Goal: Find specific page/section: Find specific page/section

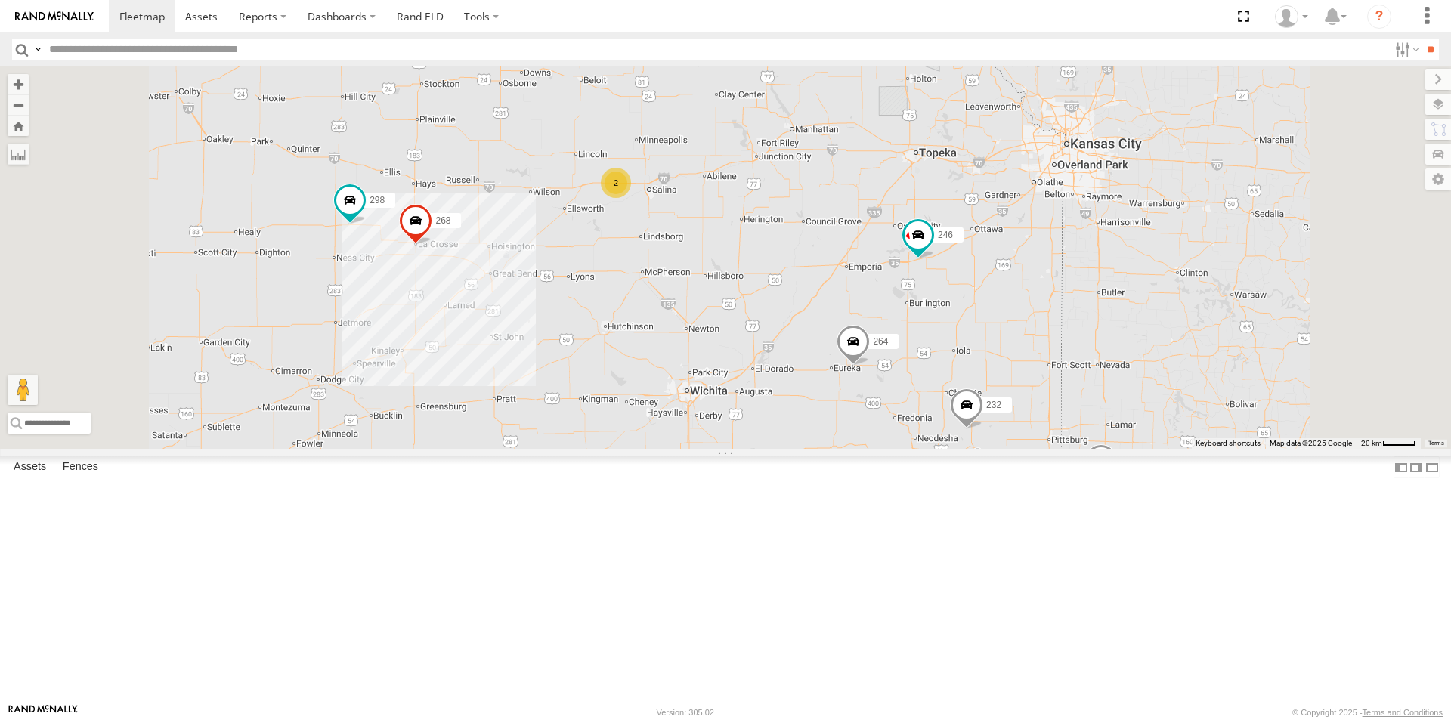
click at [0, 0] on div "All Assets" at bounding box center [0, 0] width 0 height 0
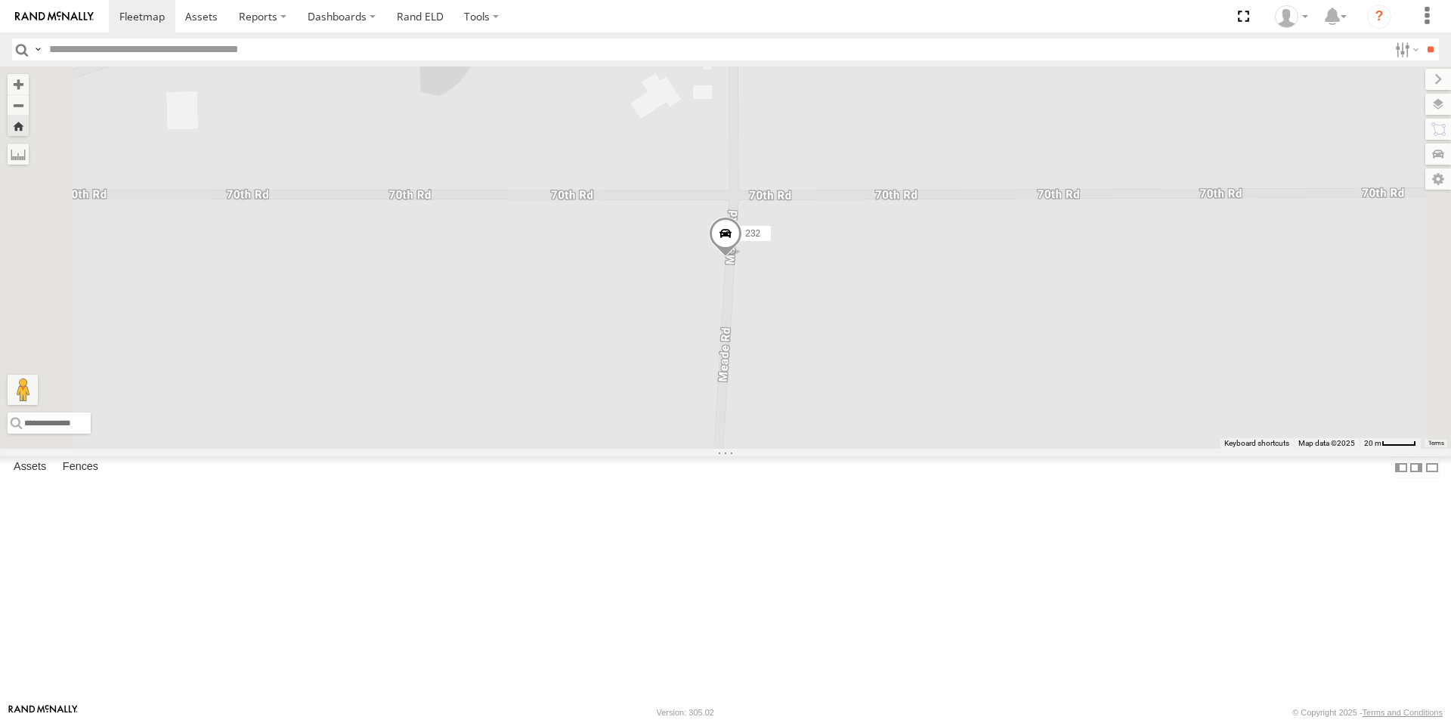
click at [0, 0] on span at bounding box center [0, 0] width 0 height 0
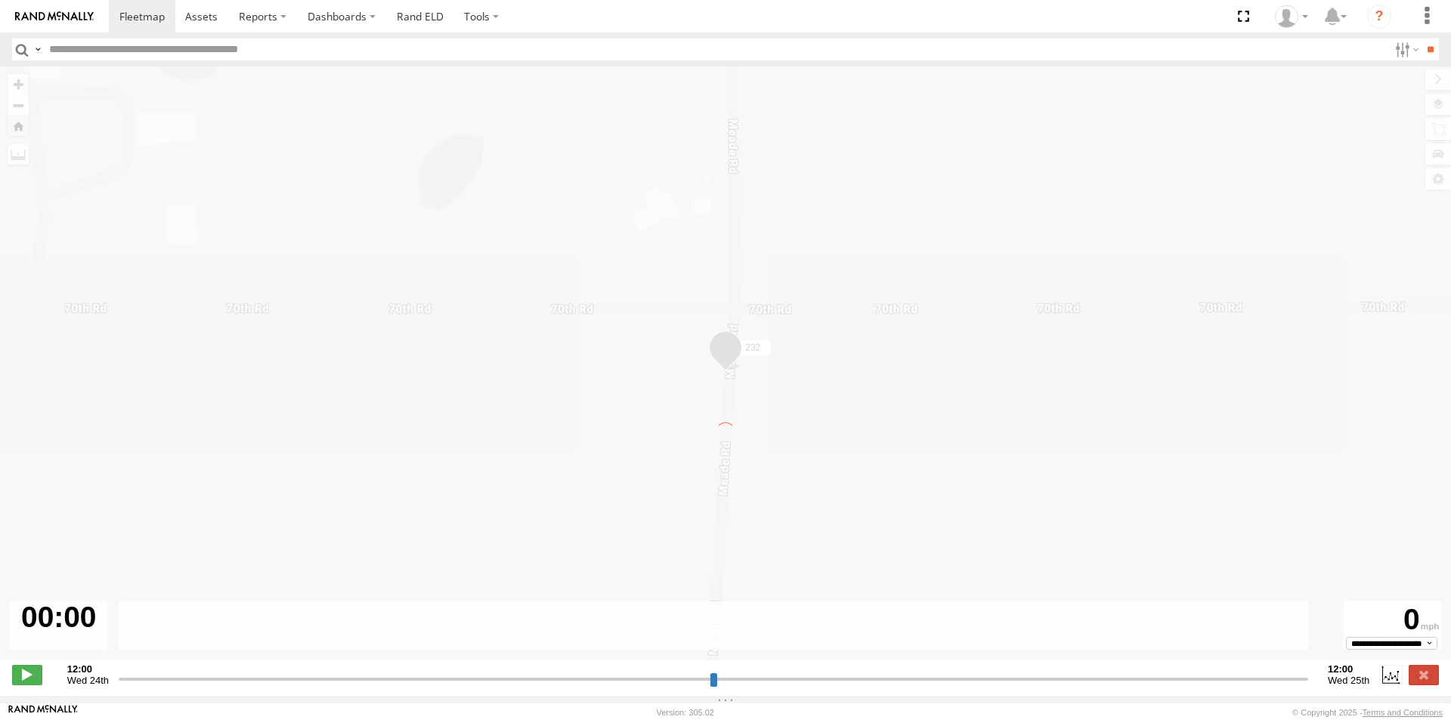
type input "**********"
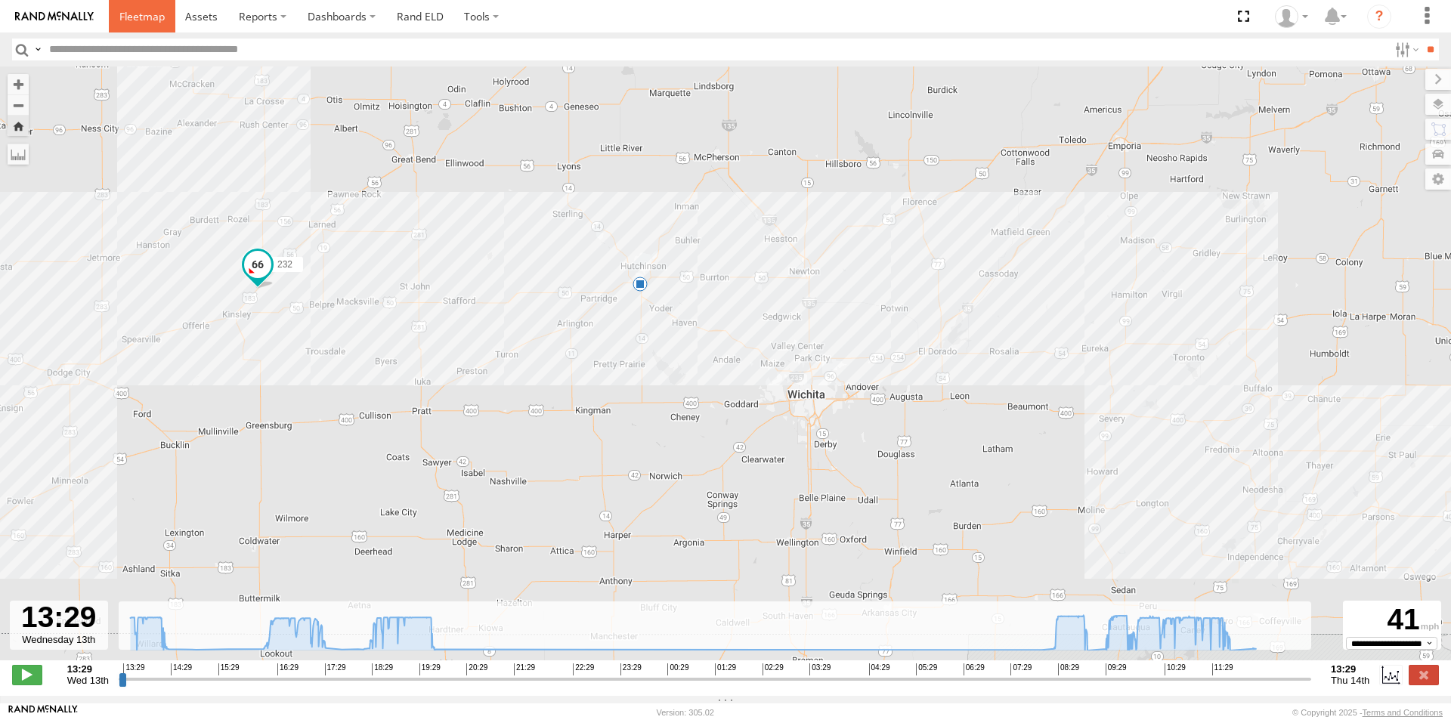
click at [144, 17] on span at bounding box center [141, 16] width 45 height 14
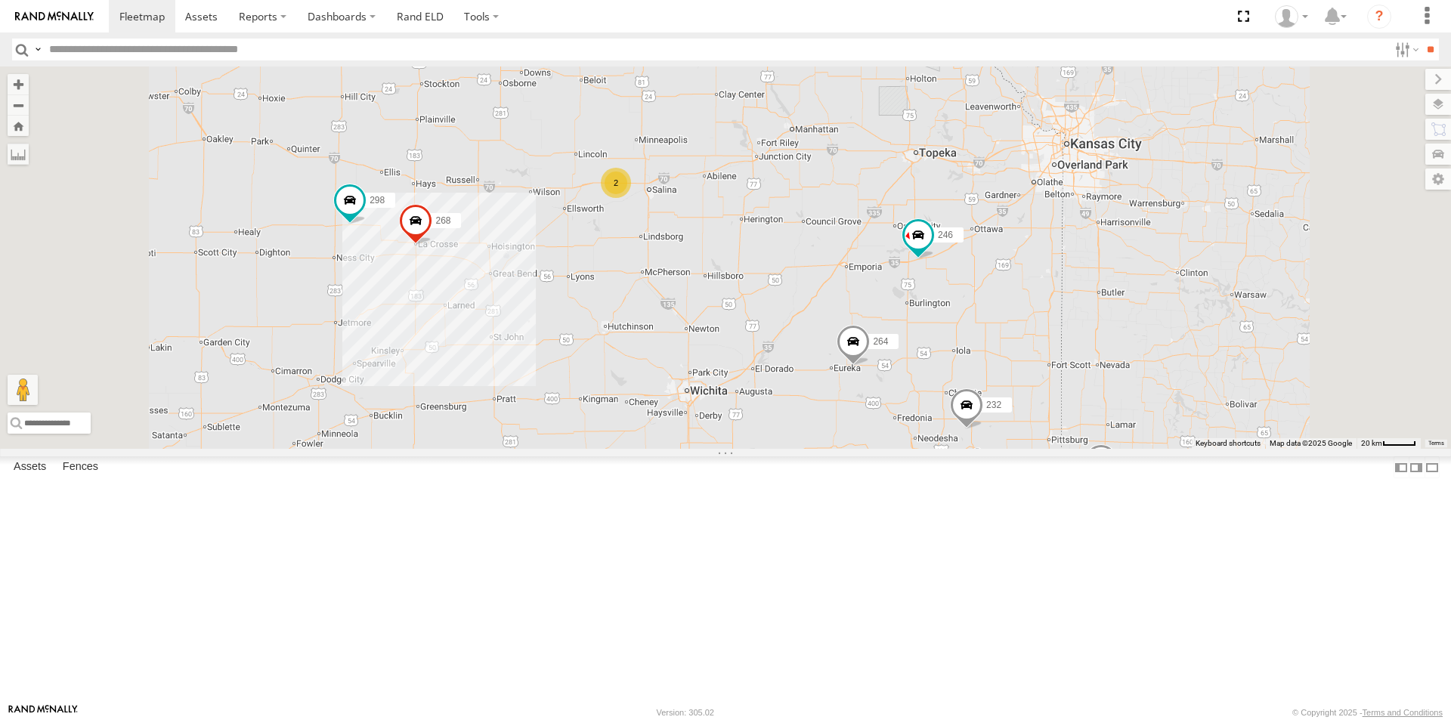
click at [0, 0] on link at bounding box center [0, 0] width 0 height 0
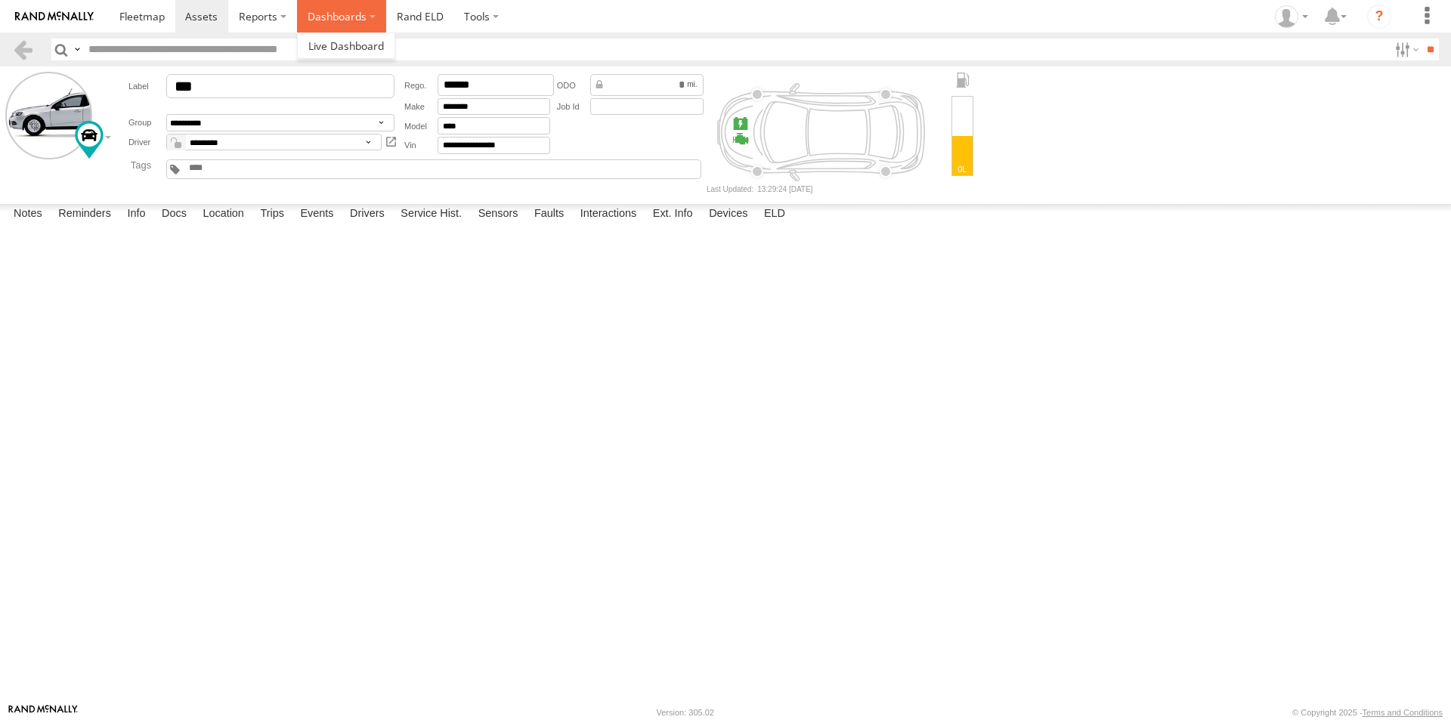
click at [352, 17] on label "Dashboards" at bounding box center [341, 16] width 89 height 33
click at [477, 18] on label at bounding box center [482, 16] width 56 height 33
click at [410, 17] on link "Rand ELD" at bounding box center [420, 16] width 68 height 33
